Goal: Answer question/provide support

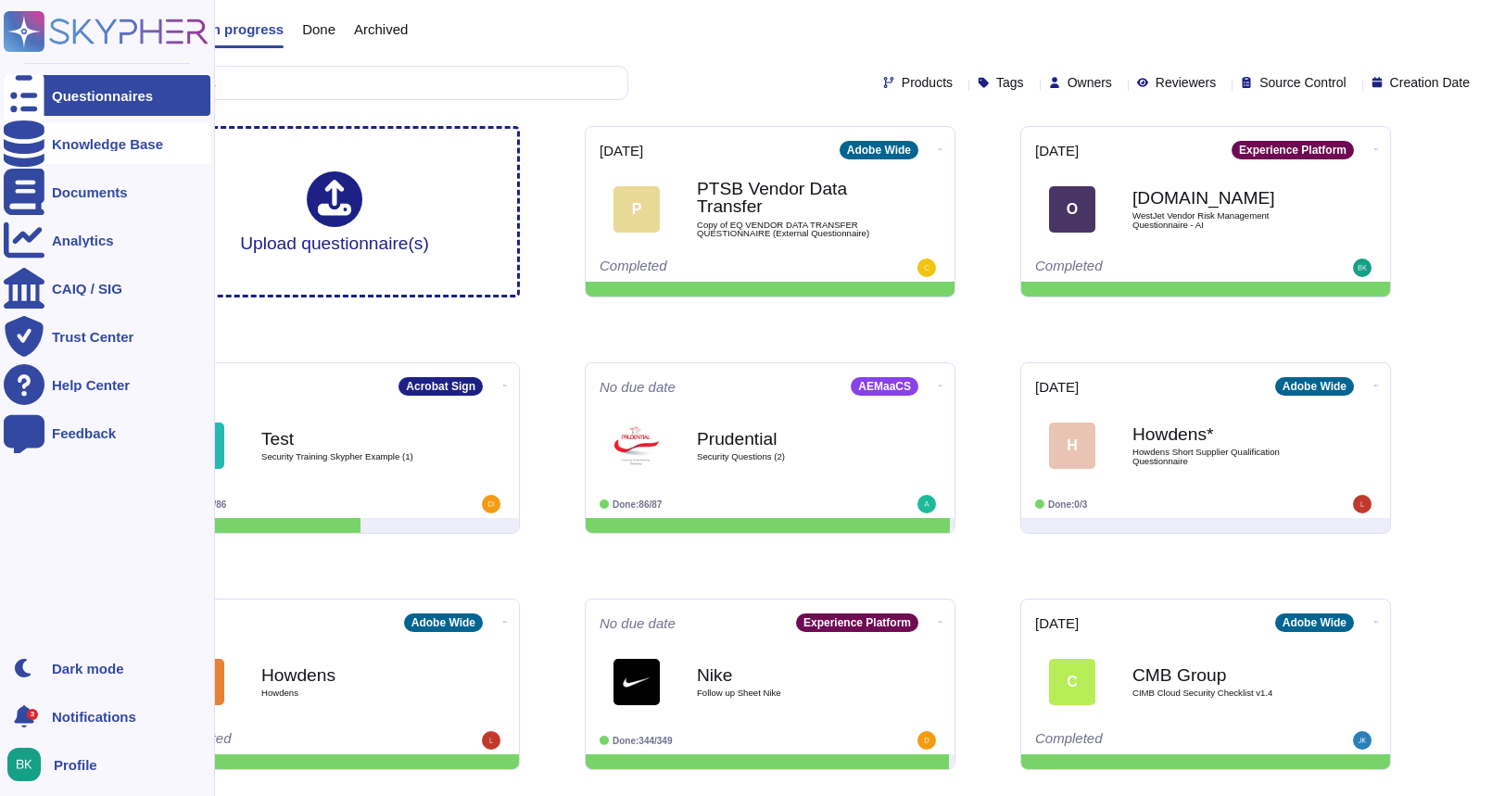
click at [34, 146] on div at bounding box center [24, 143] width 41 height 41
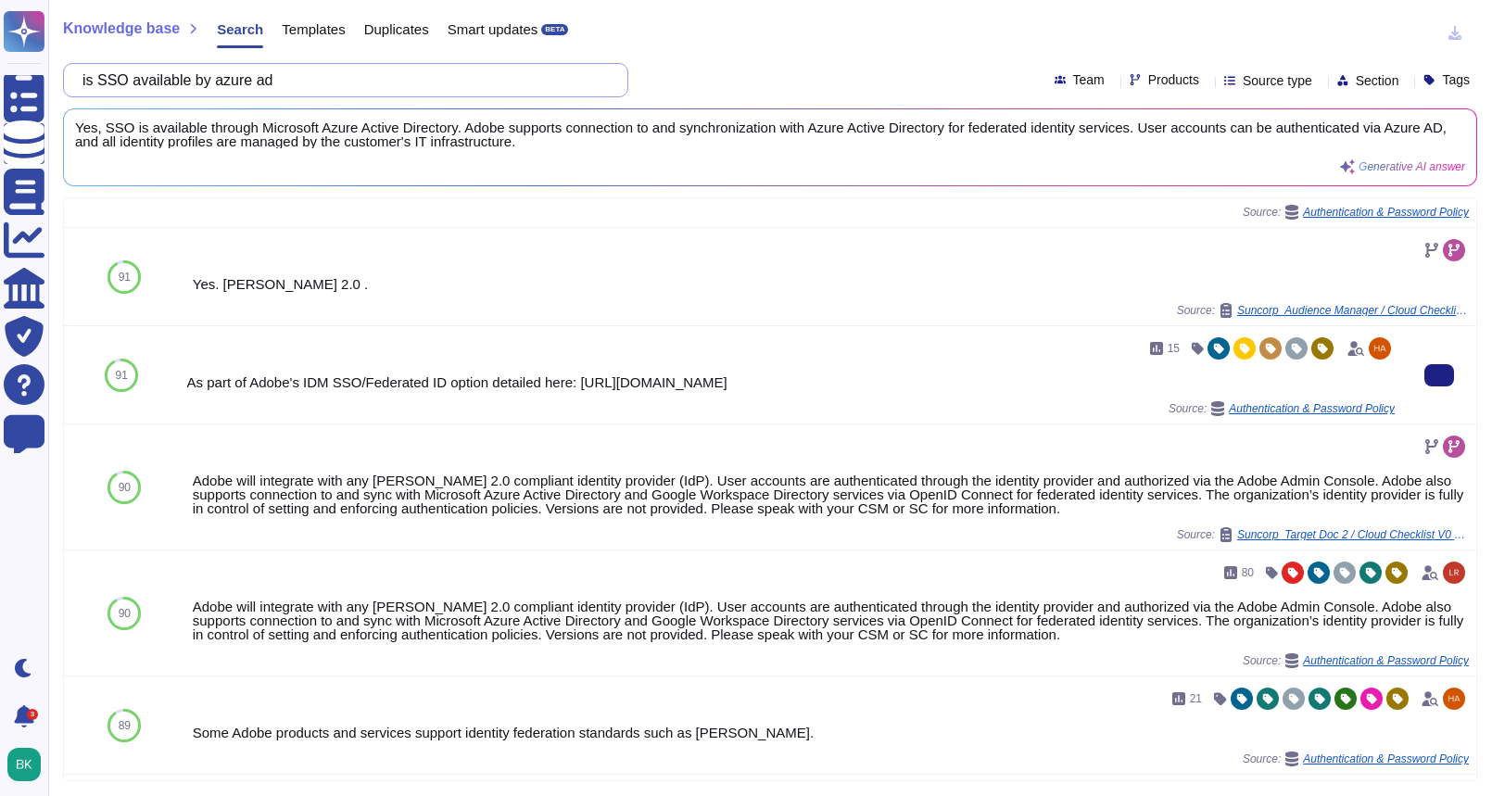
scroll to position [72, 0]
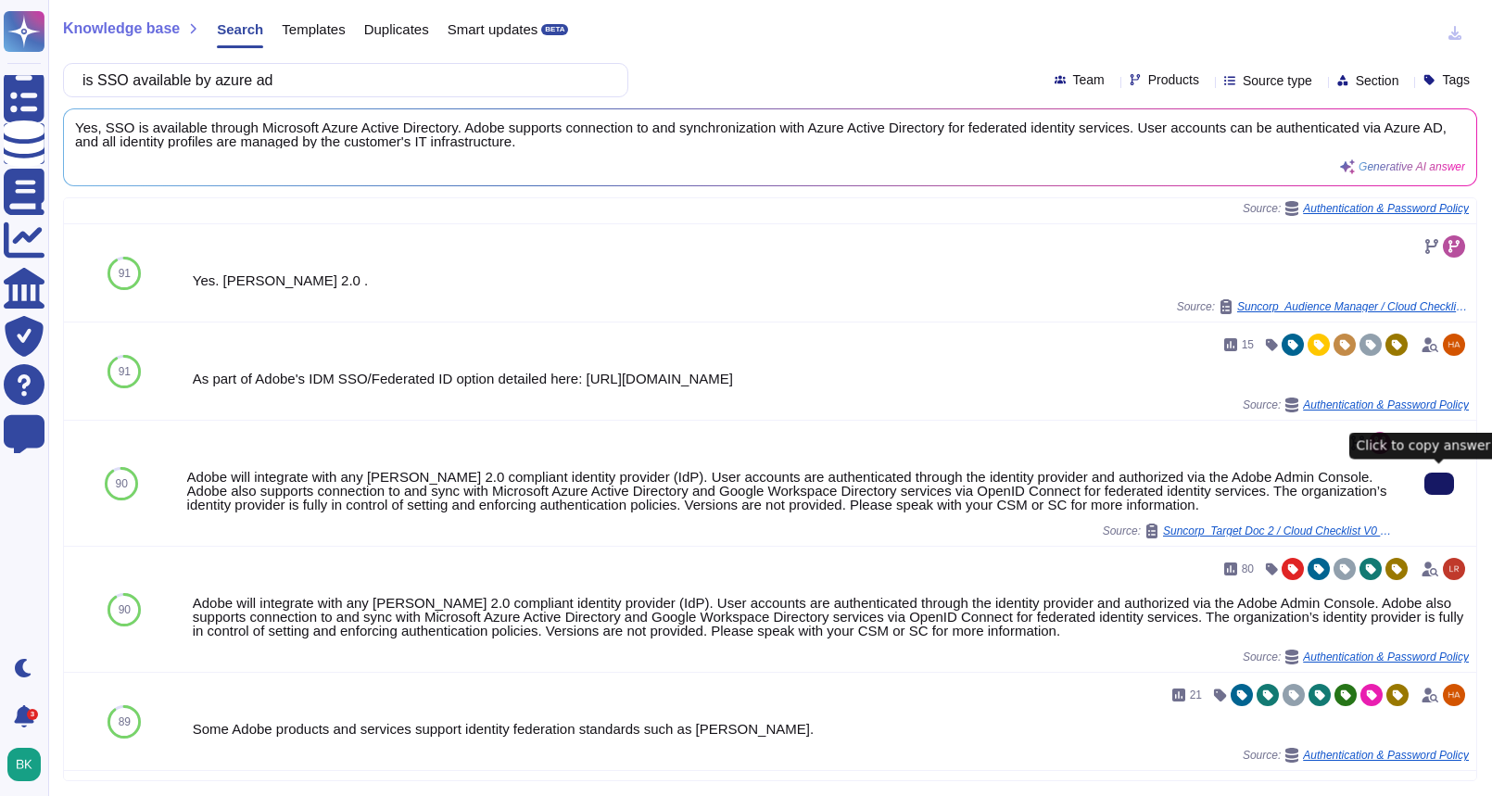
click at [1450, 487] on button at bounding box center [1440, 484] width 30 height 22
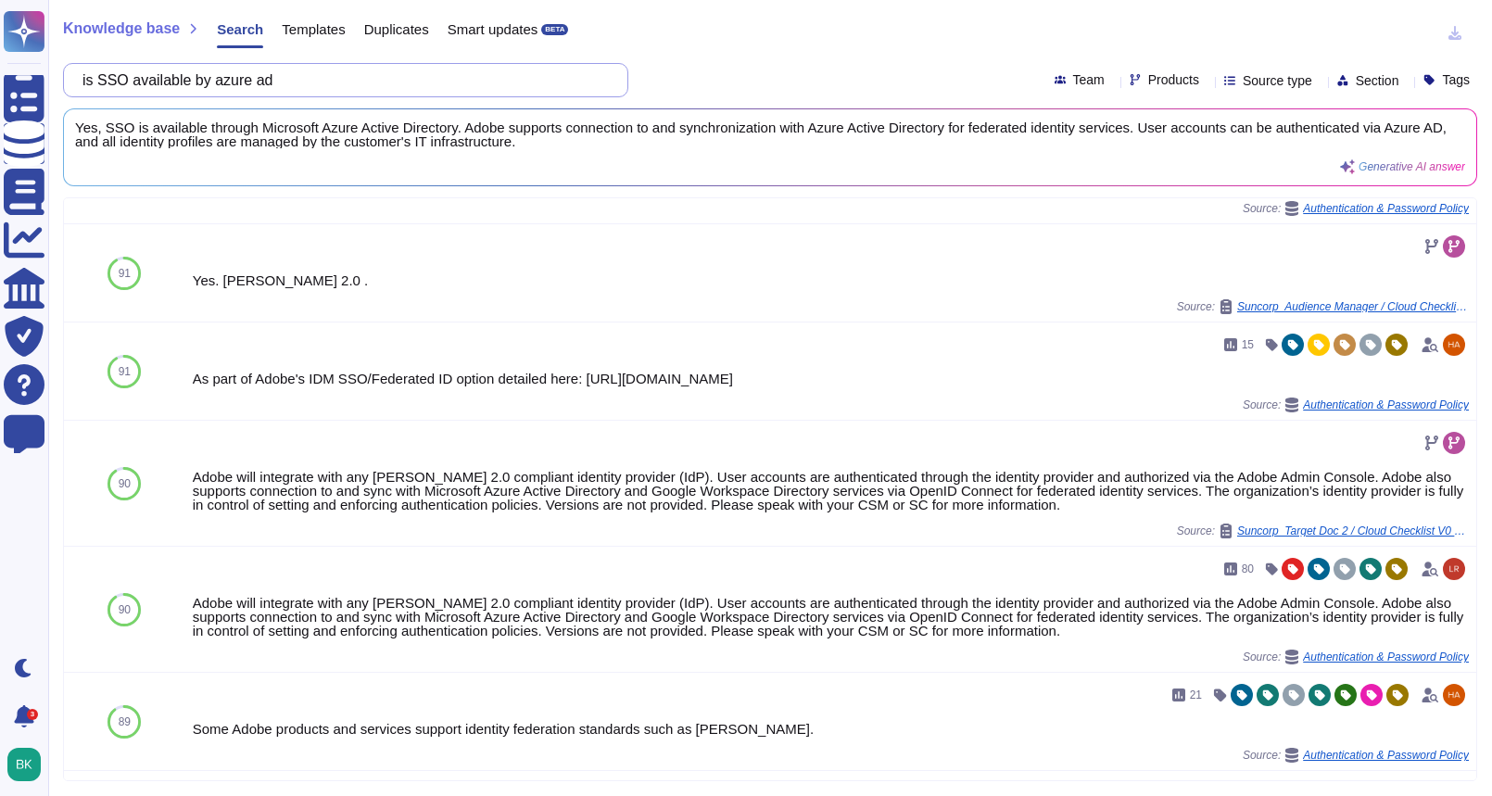
click at [350, 85] on input "is SSO available by azure ad" at bounding box center [341, 80] width 536 height 32
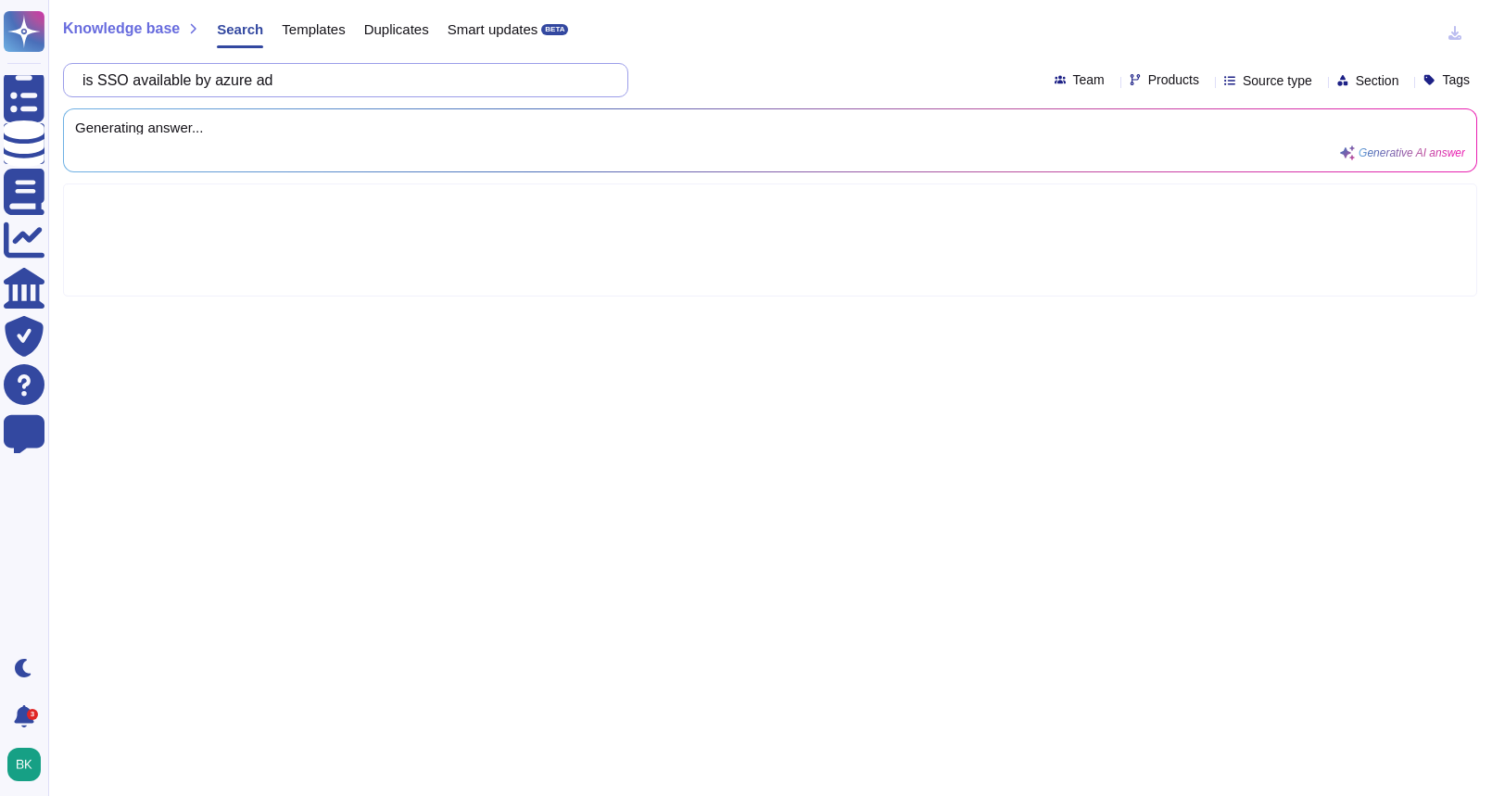
scroll to position [0, 0]
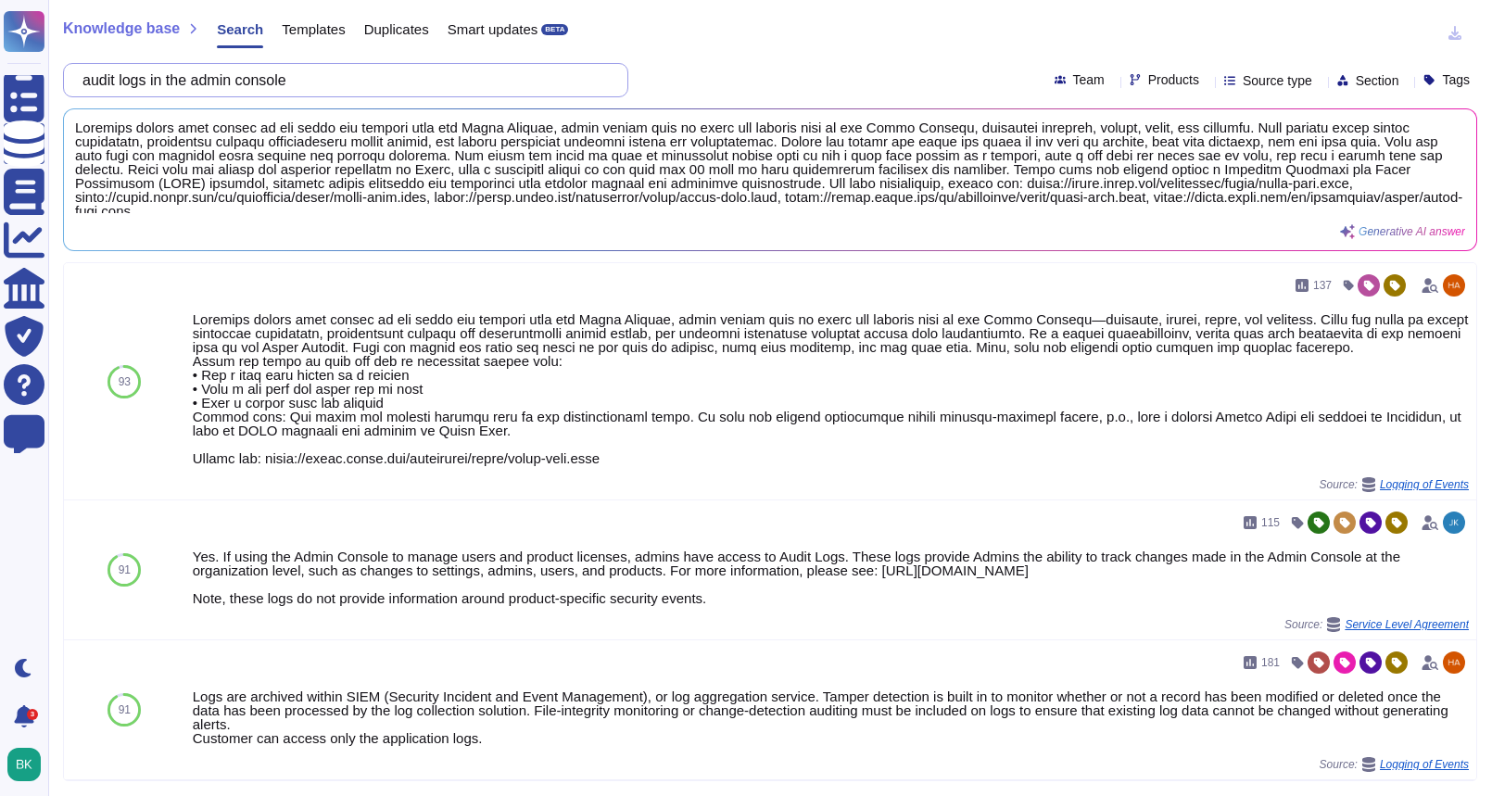
click at [318, 75] on input "audit logs in the admin console" at bounding box center [341, 80] width 536 height 32
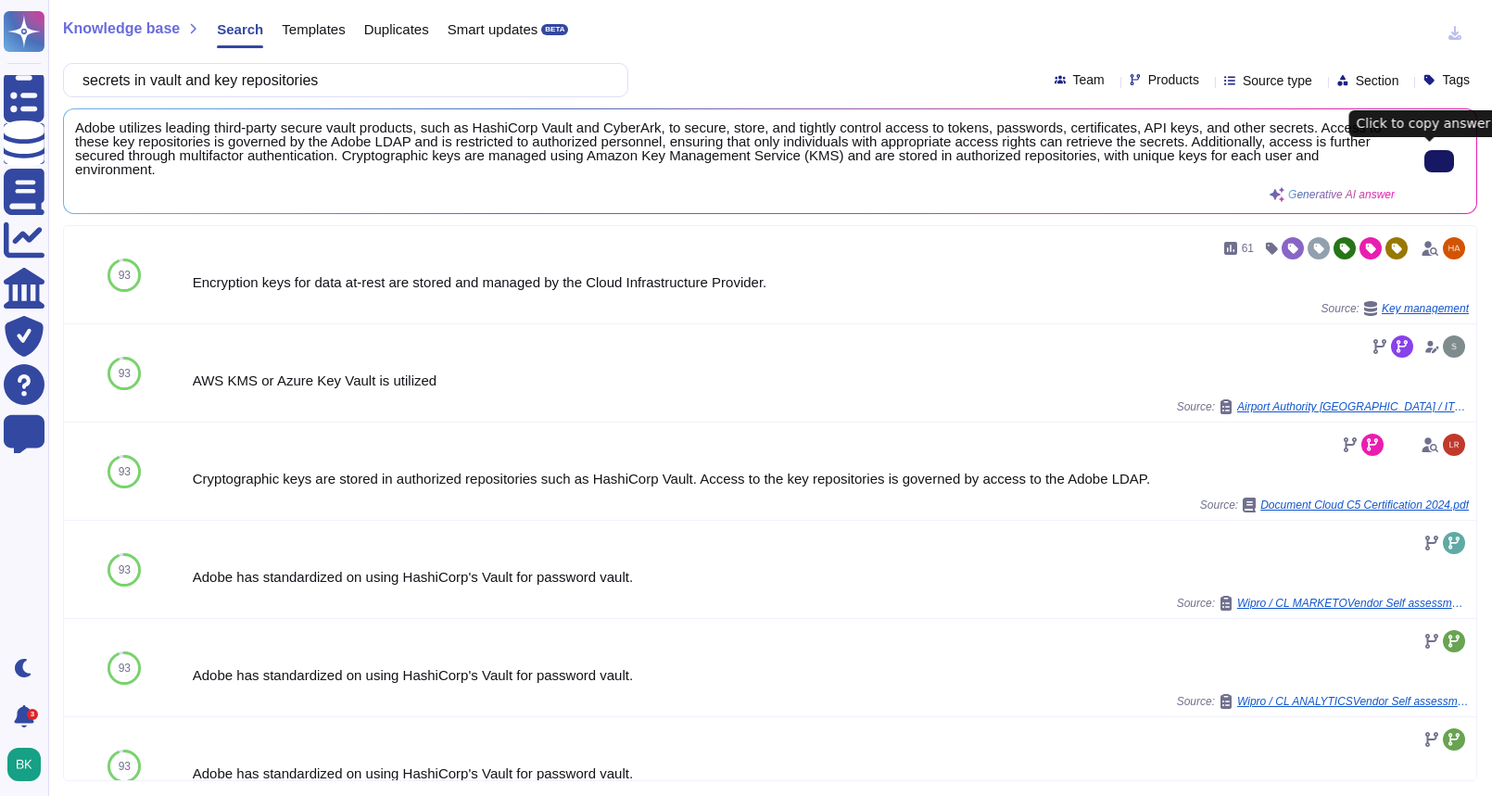
click at [1439, 161] on icon at bounding box center [1439, 161] width 0 height 0
click at [371, 79] on input "secrets in vault and key repositories" at bounding box center [341, 80] width 536 height 32
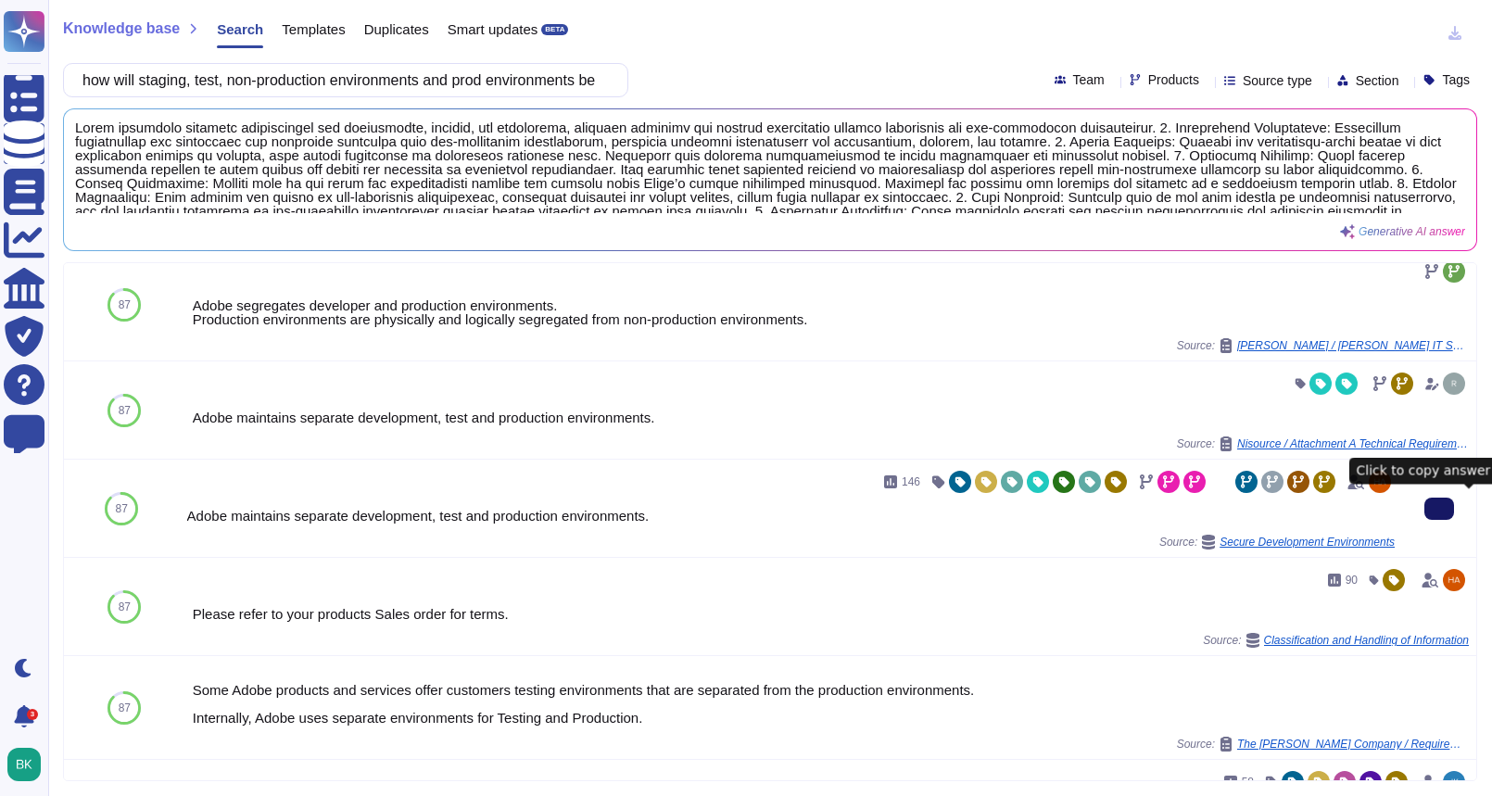
click at [1439, 509] on icon at bounding box center [1439, 509] width 0 height 0
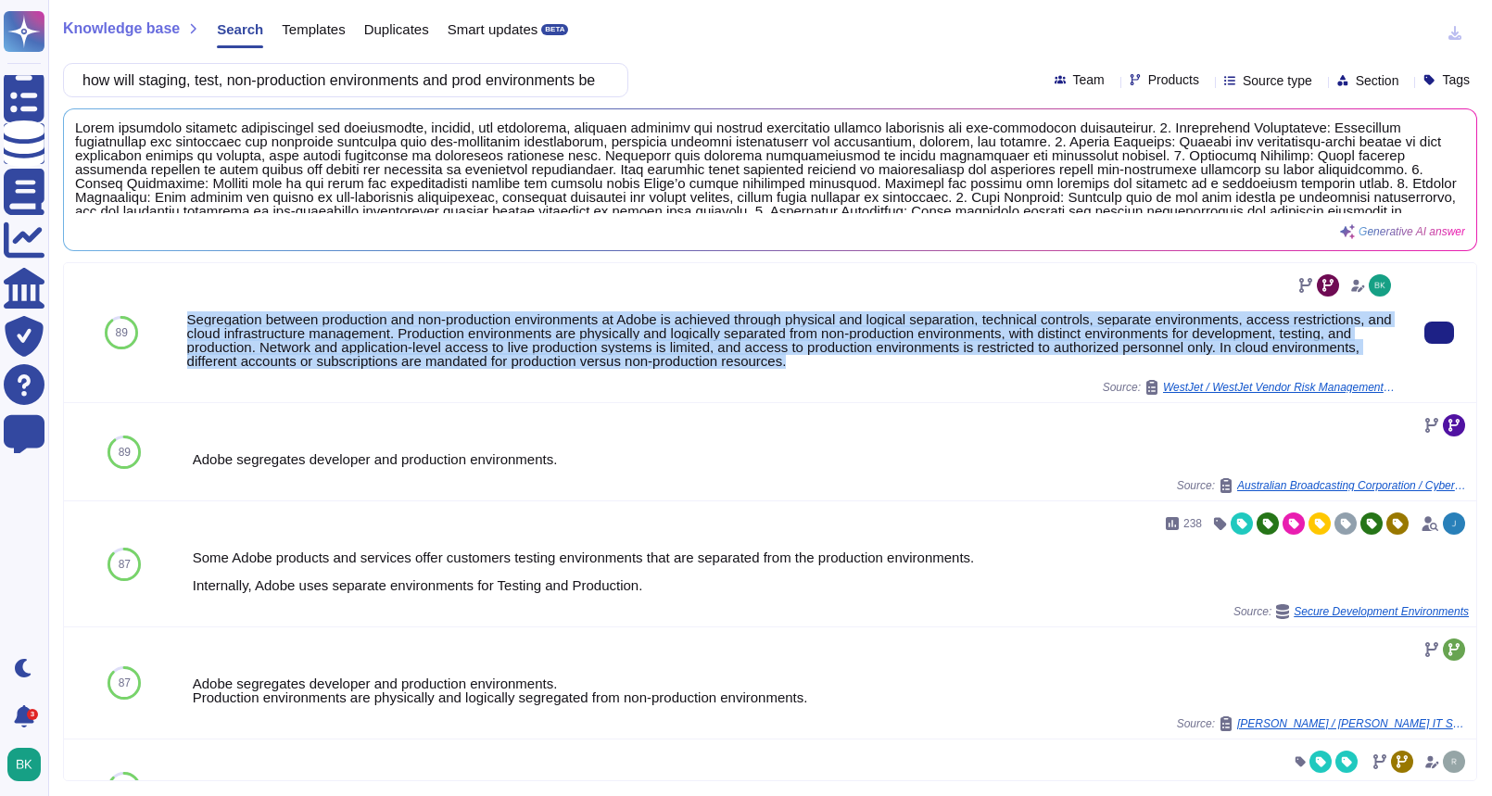
copy div "Segregation between production and non-production environments at Adobe is achi…"
drag, startPoint x: 186, startPoint y: 317, endPoint x: 1004, endPoint y: 358, distance: 818.5
click at [1004, 358] on div "Segregation between production and non-production environments at Adobe is achi…" at bounding box center [791, 340] width 1208 height 56
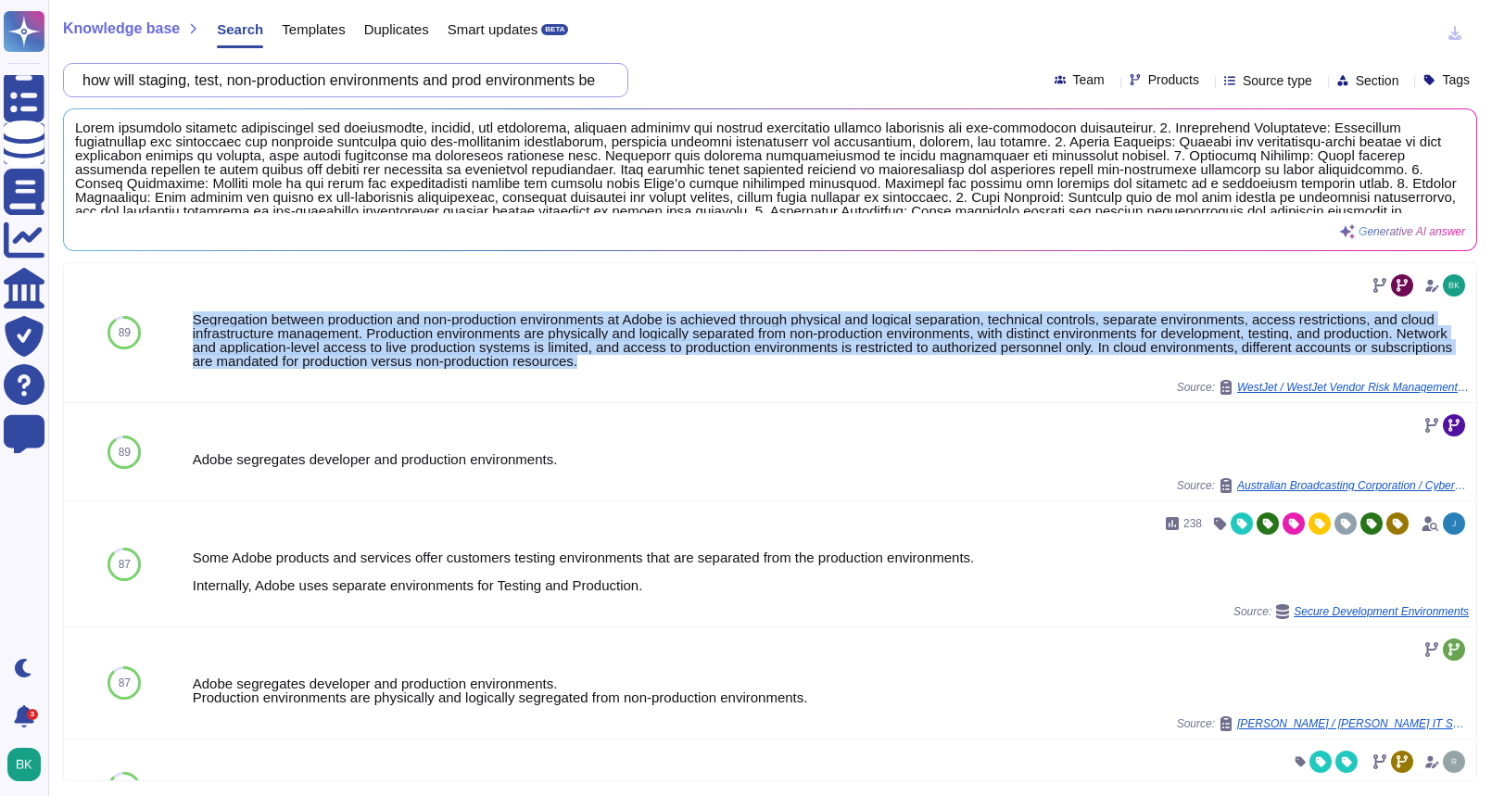
click at [378, 79] on input "how will staging, test, non-production environments and prod environments be ma…" at bounding box center [341, 80] width 536 height 32
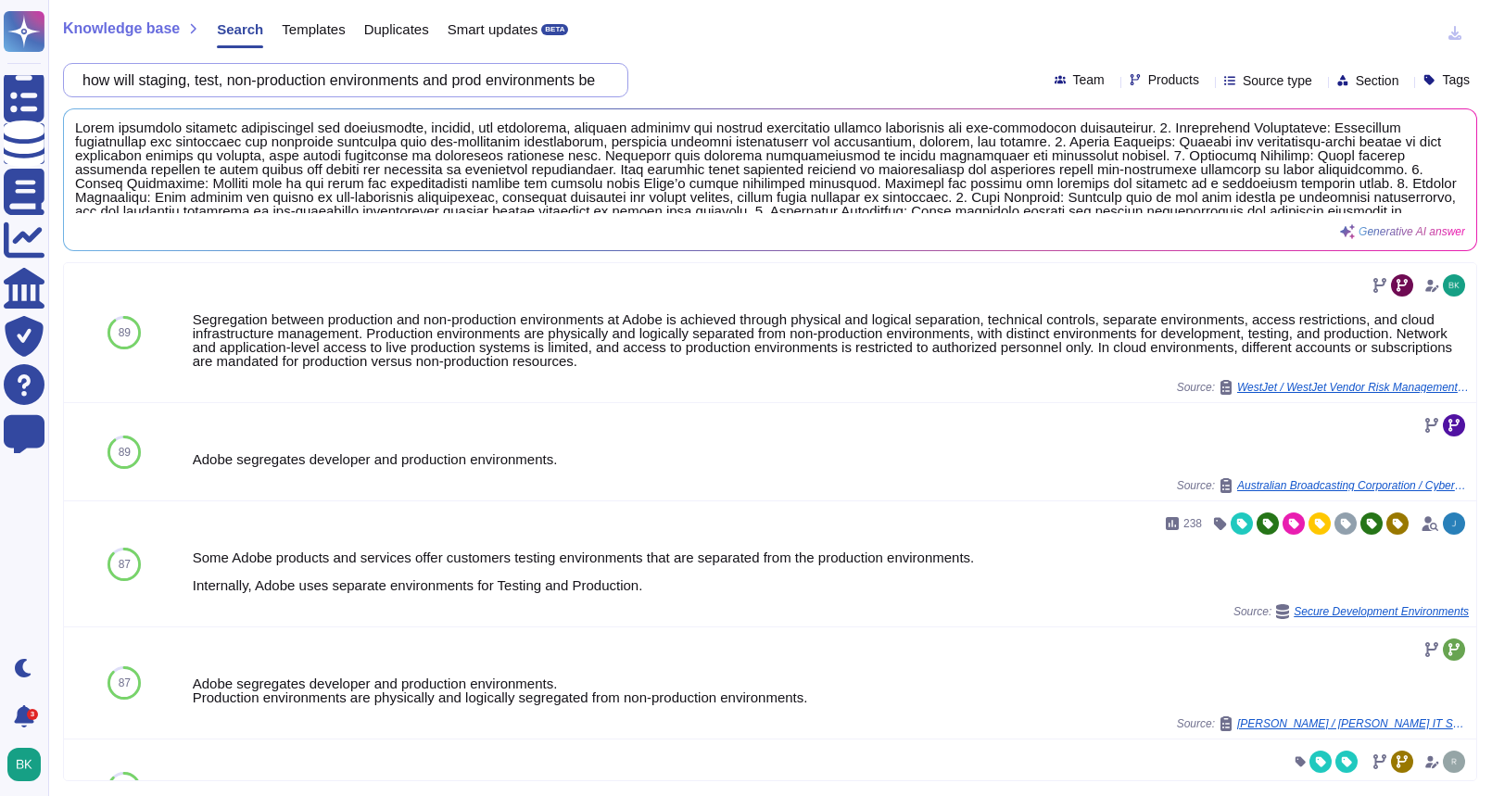
click at [378, 79] on input "how will staging, test, non-production environments and prod environments be ma…" at bounding box center [341, 80] width 536 height 32
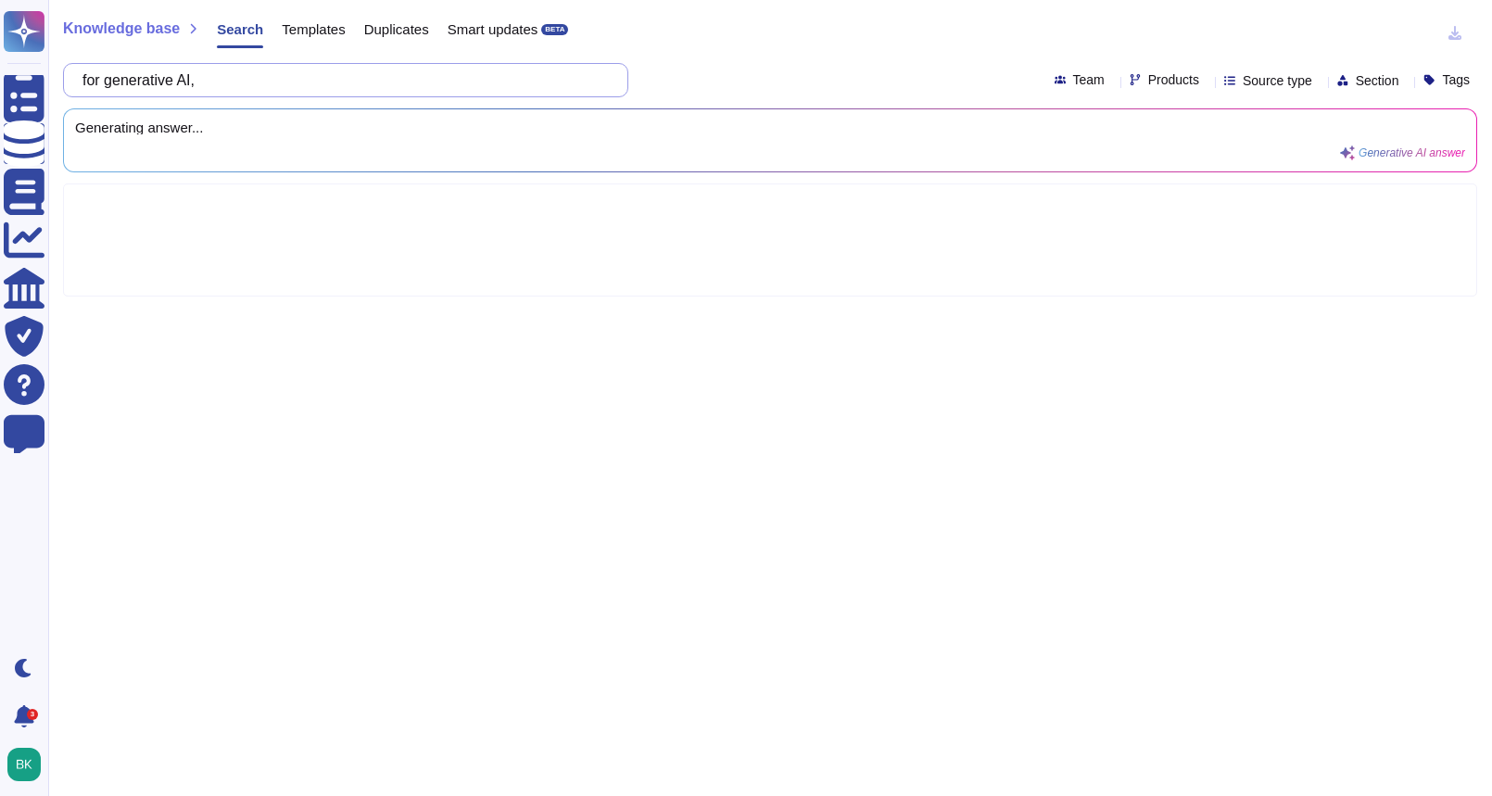
paste input "1. Prompt injection - input validation, security gateways, Policy or Security a…"
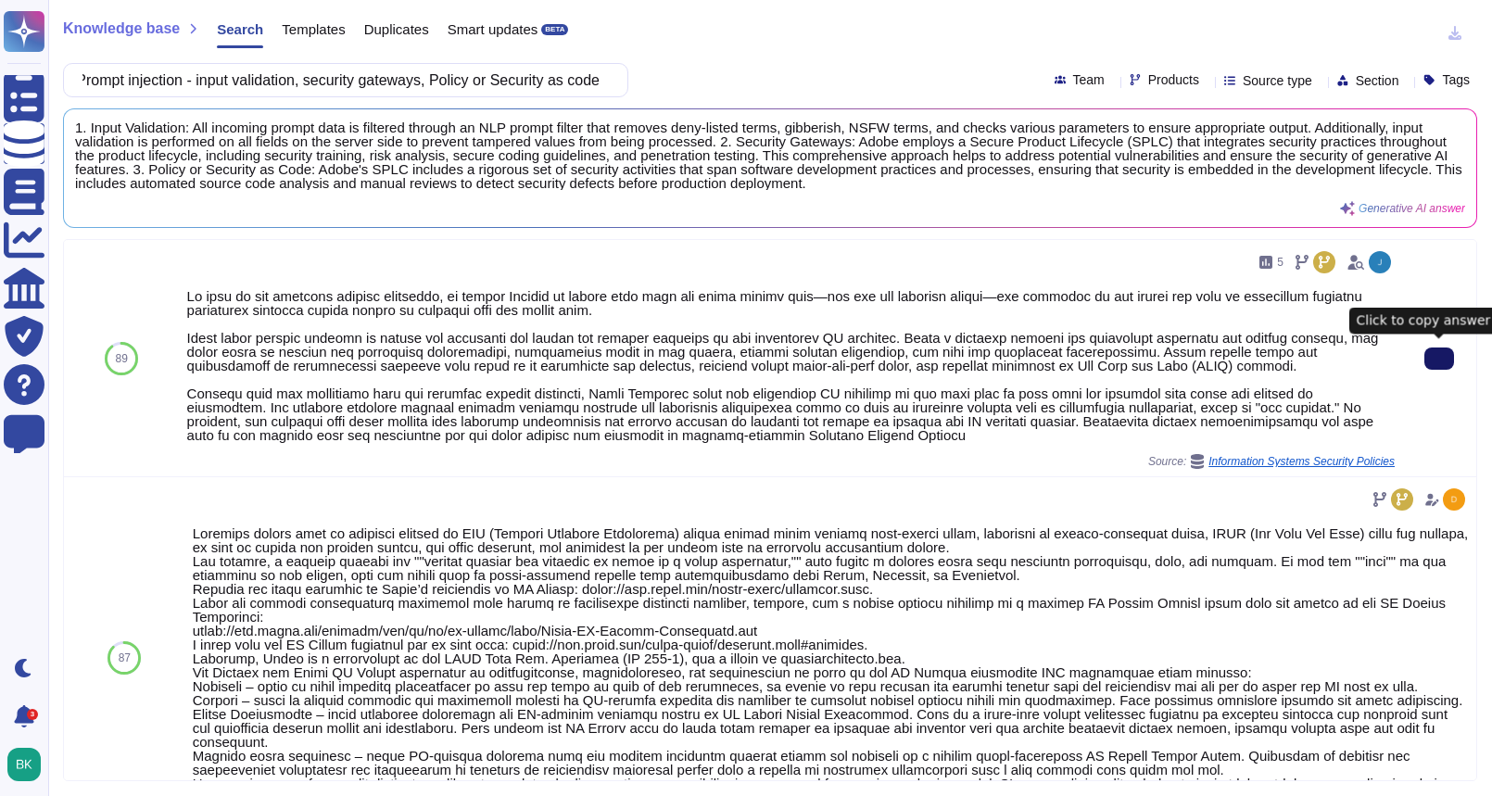
type input "for generative AI, 1. Prompt injection - input validation, security gateways, P…"
